Goal: Information Seeking & Learning: Learn about a topic

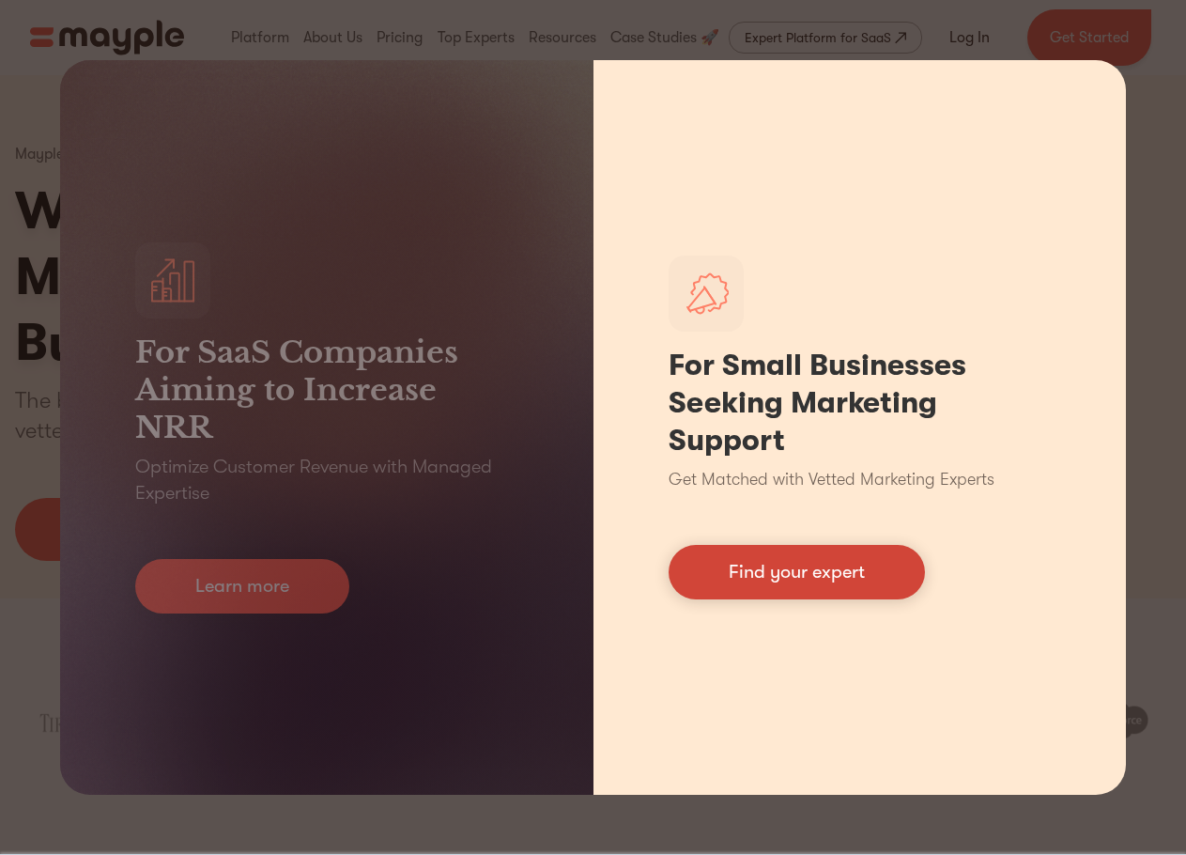
click at [762, 575] on link "Find your expert" at bounding box center [797, 572] width 256 height 54
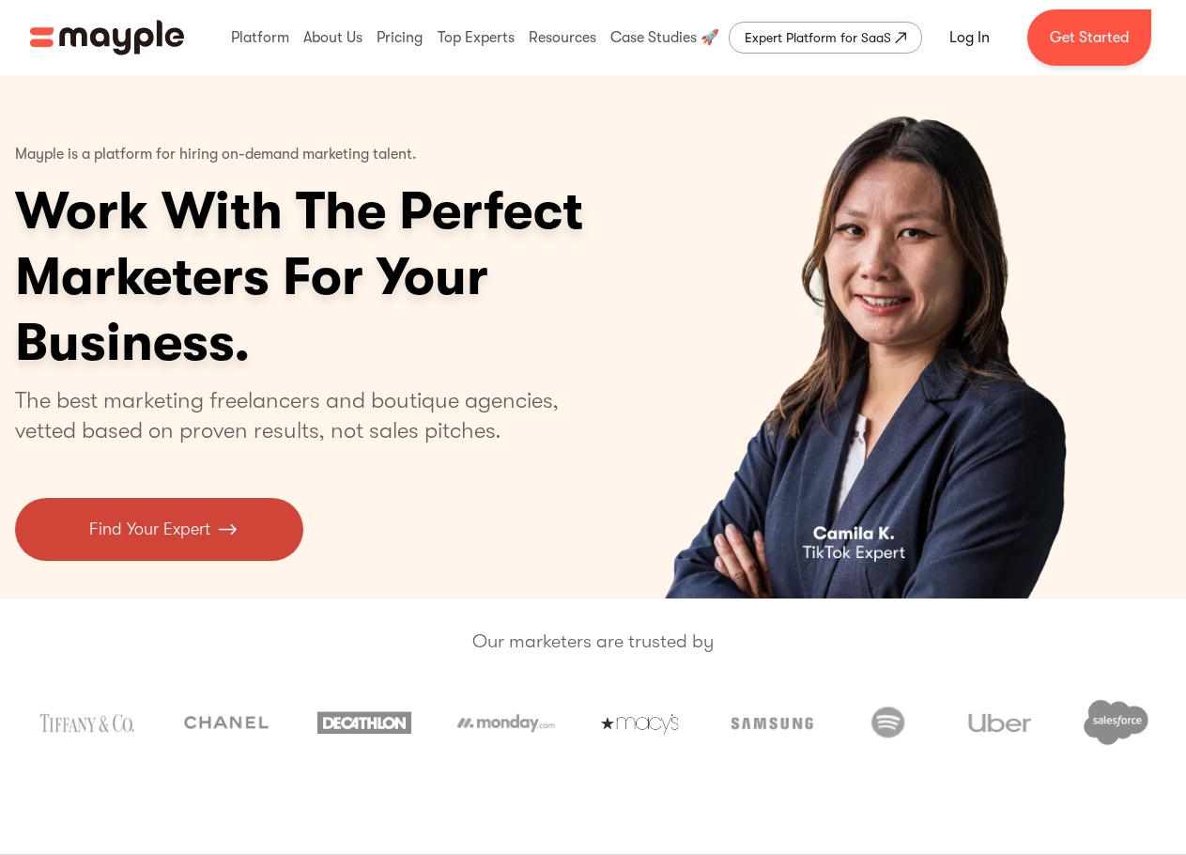
click at [182, 531] on p "Find Your Expert" at bounding box center [149, 529] width 121 height 25
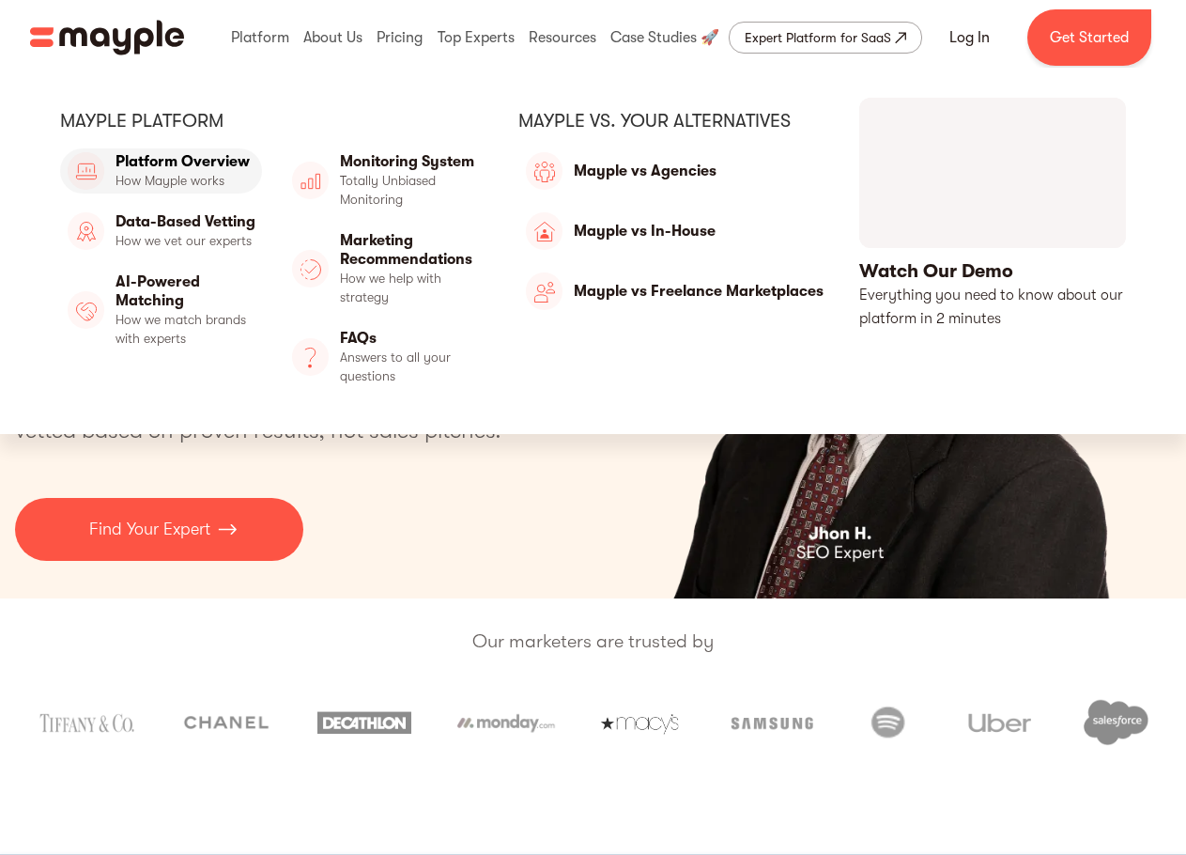
click at [206, 160] on link "Platform Overview" at bounding box center [161, 170] width 202 height 45
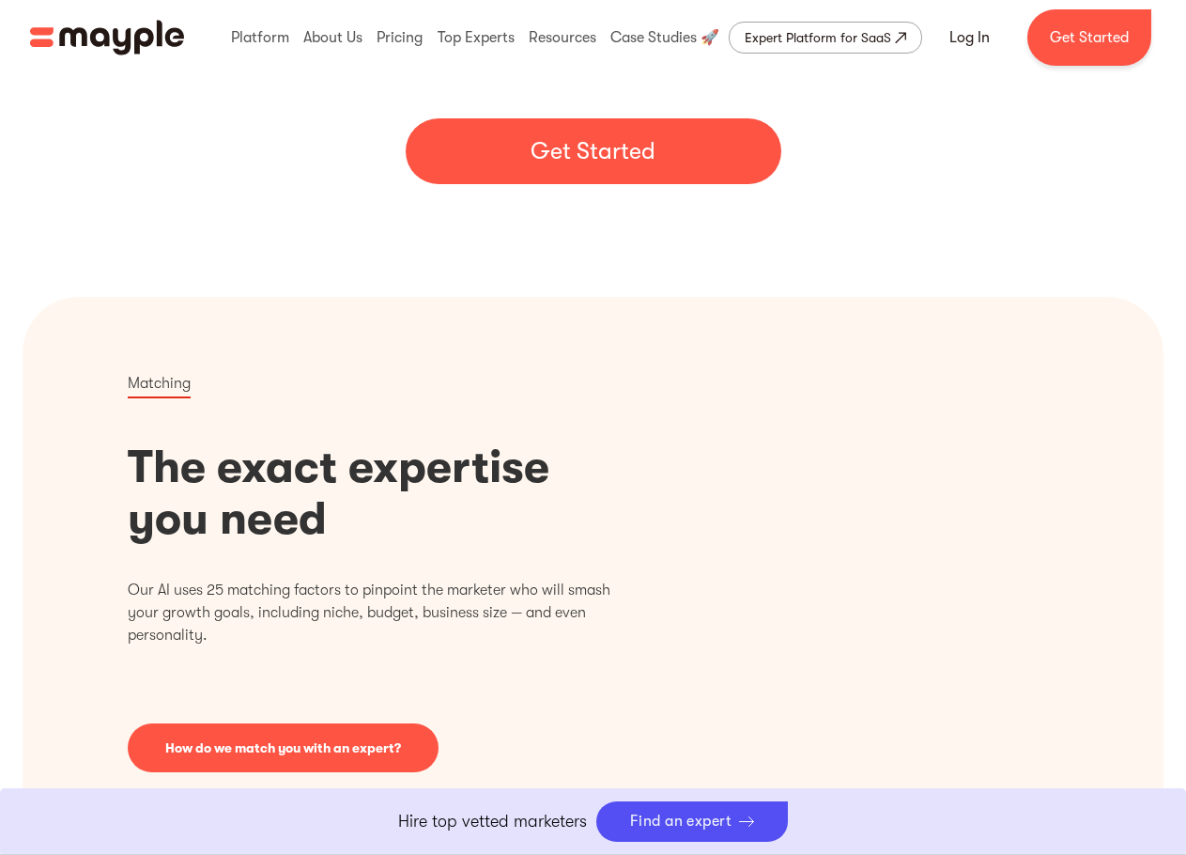
scroll to position [94, 0]
